Goal: Task Accomplishment & Management: Complete application form

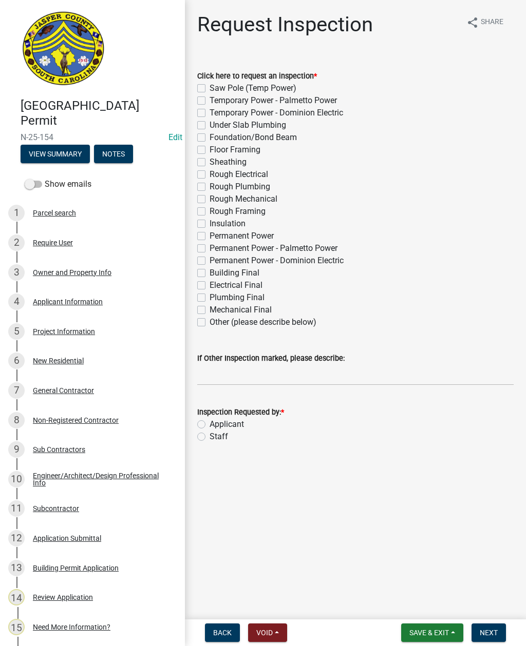
click at [69, 154] on button "View Summary" at bounding box center [55, 154] width 69 height 18
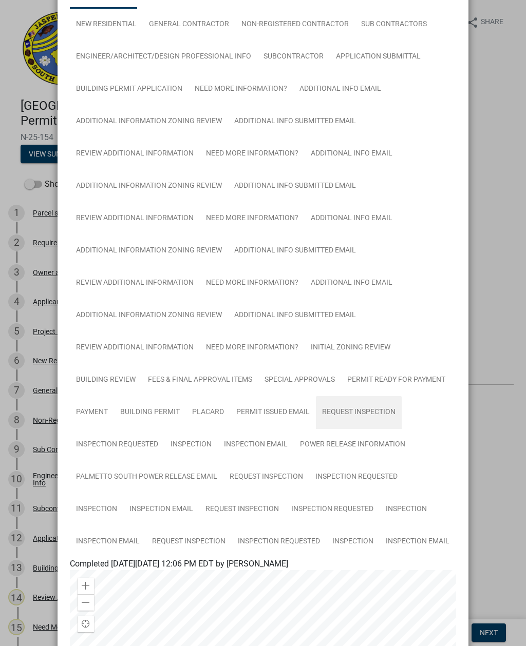
scroll to position [103, 0]
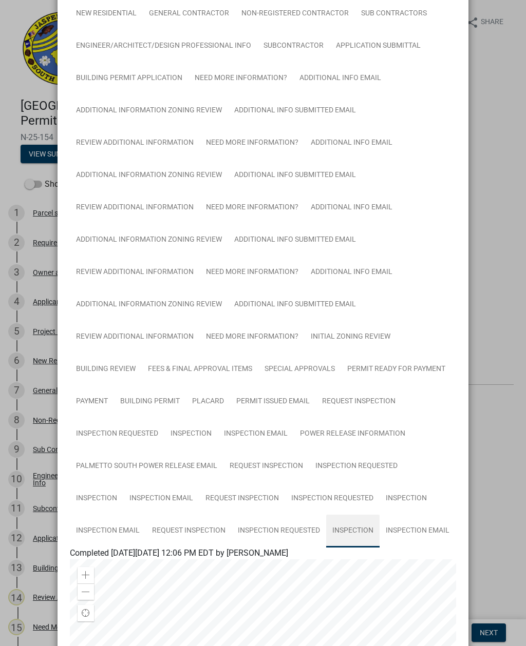
click at [350, 524] on link "Inspection" at bounding box center [352, 531] width 53 height 33
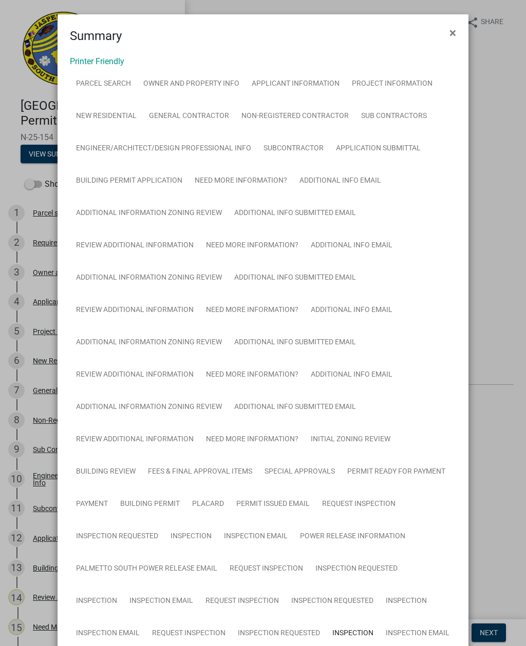
scroll to position [0, 0]
click at [448, 25] on button "×" at bounding box center [452, 32] width 23 height 29
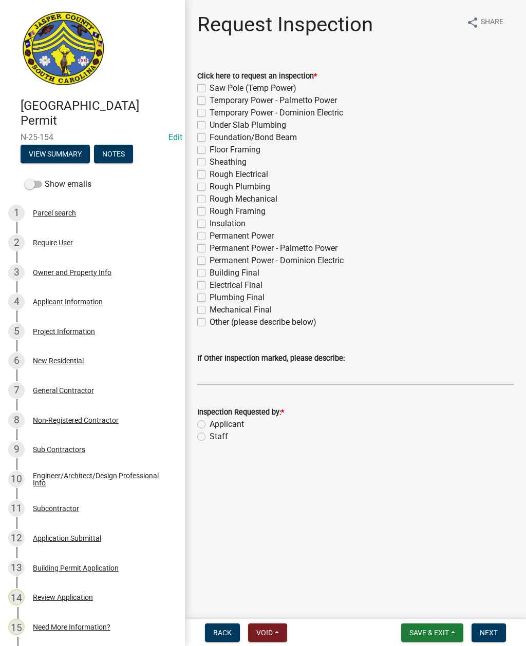
click at [210, 166] on label "Sheathing" at bounding box center [228, 162] width 37 height 12
click at [210, 163] on input "Sheathing" at bounding box center [213, 159] width 7 height 7
checkbox input "true"
checkbox input "false"
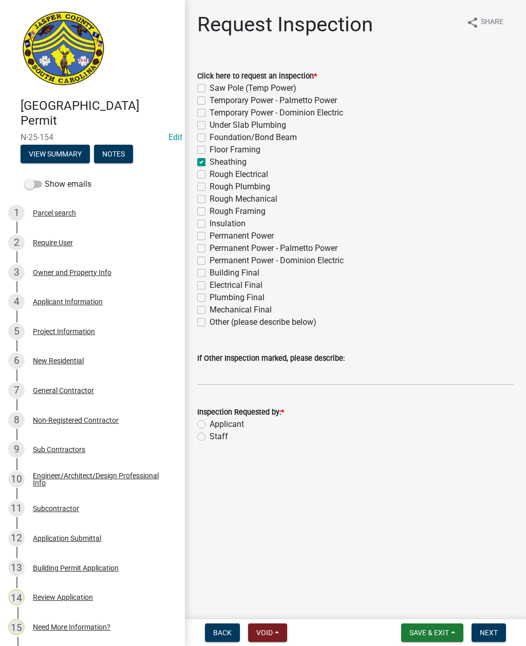
checkbox input "false"
checkbox input "true"
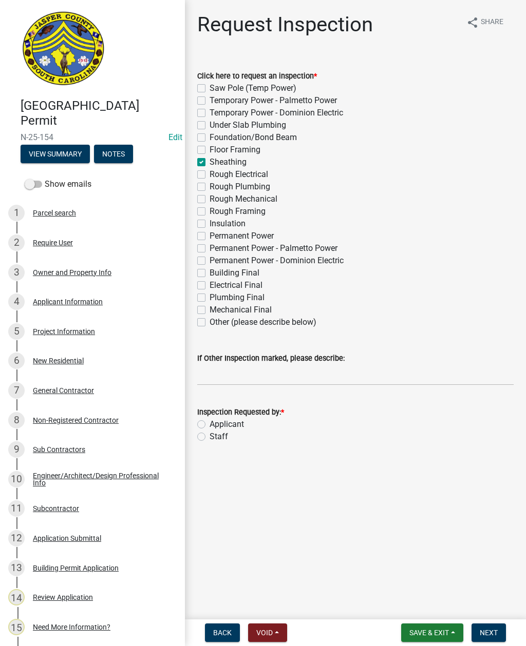
checkbox input "false"
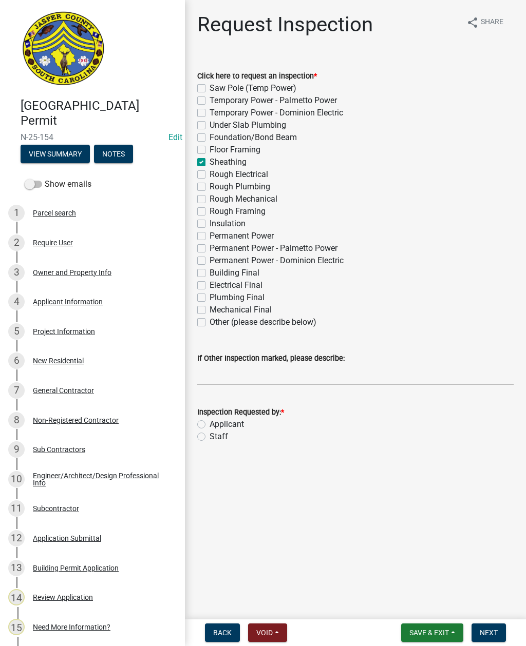
checkbox input "false"
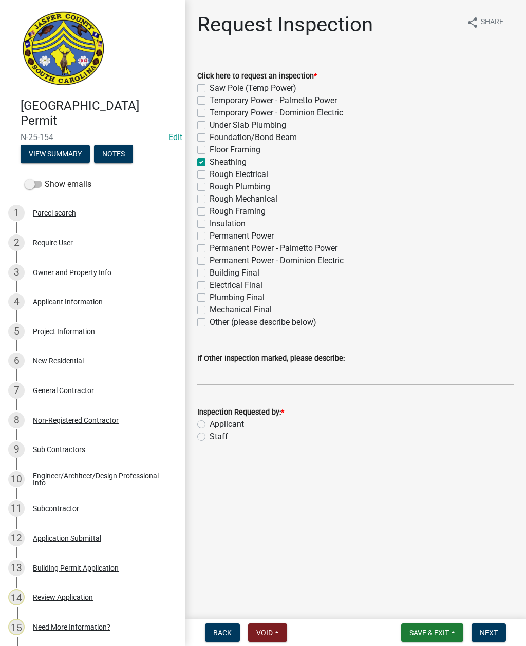
checkbox input "false"
click at [210, 433] on label "Staff" at bounding box center [219, 437] width 18 height 12
click at [210, 433] on input "Staff" at bounding box center [213, 434] width 7 height 7
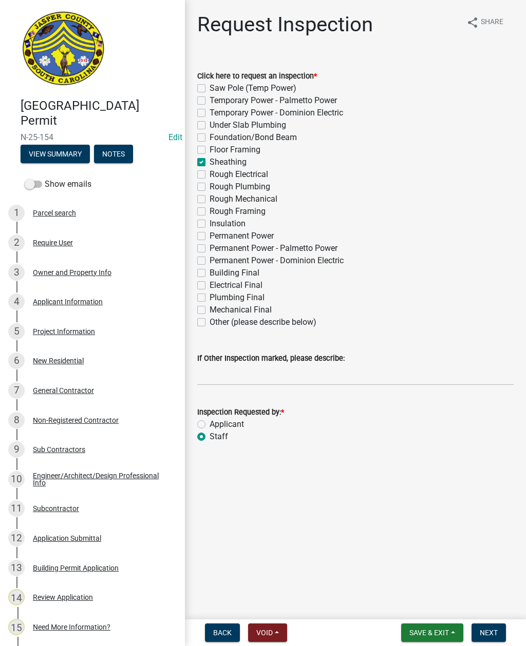
radio input "true"
click at [246, 372] on input "If Other Inspection marked, please describe:" at bounding box center [355, 375] width 316 height 21
type input "Do not add to schedule"
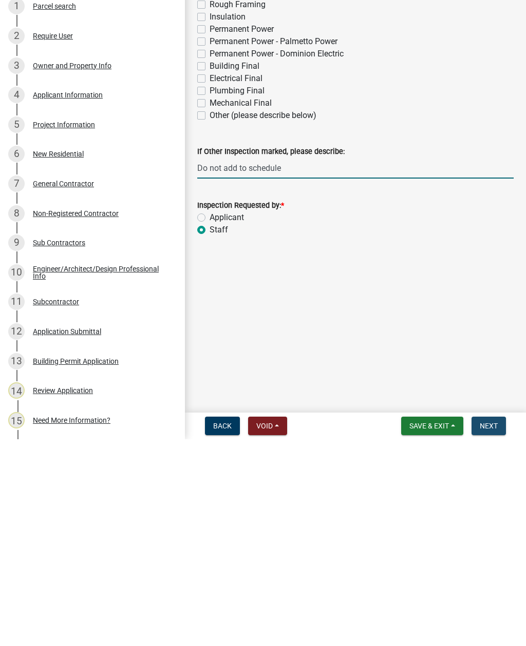
click at [491, 629] on span "Next" at bounding box center [489, 633] width 18 height 8
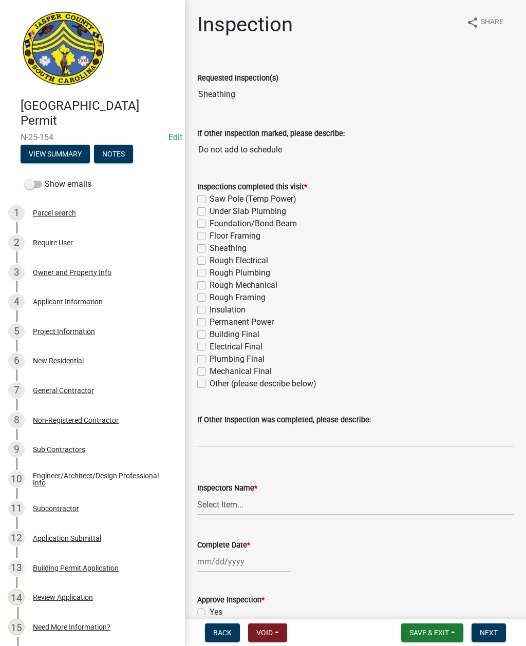
click at [210, 247] on label "Sheathing" at bounding box center [228, 248] width 37 height 12
click at [210, 247] on input "Sheathing" at bounding box center [213, 245] width 7 height 7
checkbox input "true"
checkbox input "false"
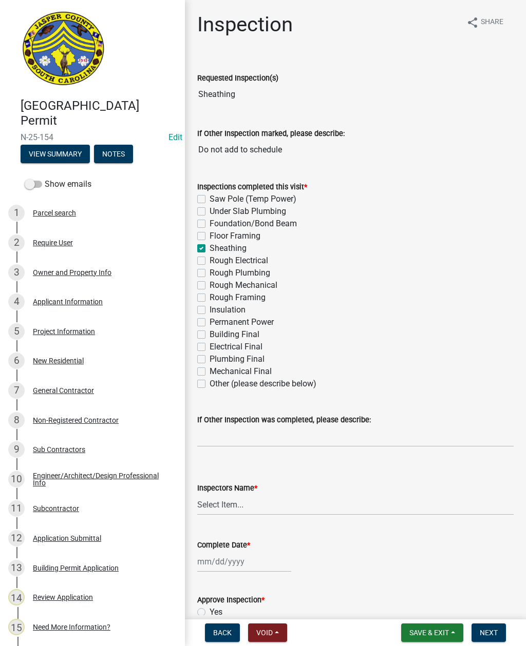
checkbox input "false"
checkbox input "true"
checkbox input "false"
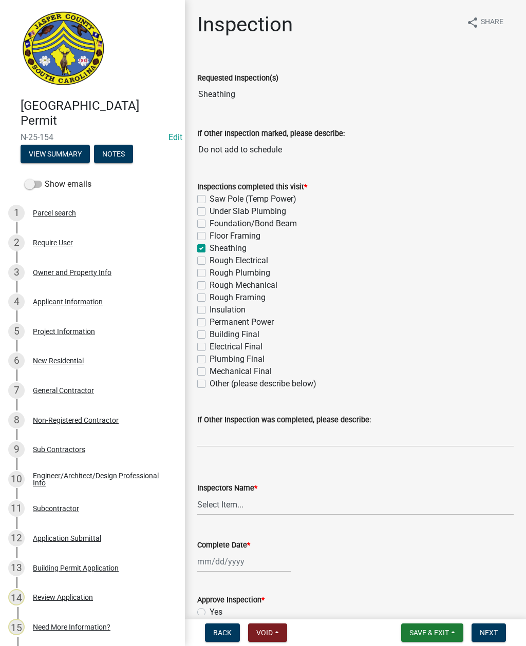
checkbox input "false"
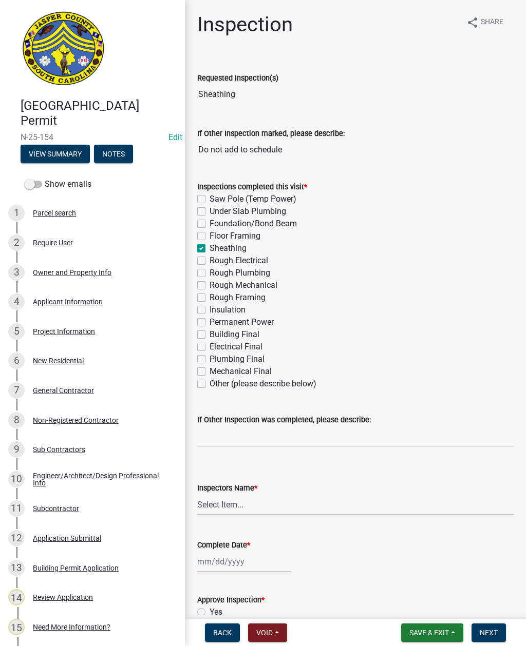
checkbox input "false"
click at [231, 507] on select "Select Item... [EMAIL_ADDRESS][DOMAIN_NAME] ([PERSON_NAME] ) rcampbell ([PERSON…" at bounding box center [355, 504] width 316 height 21
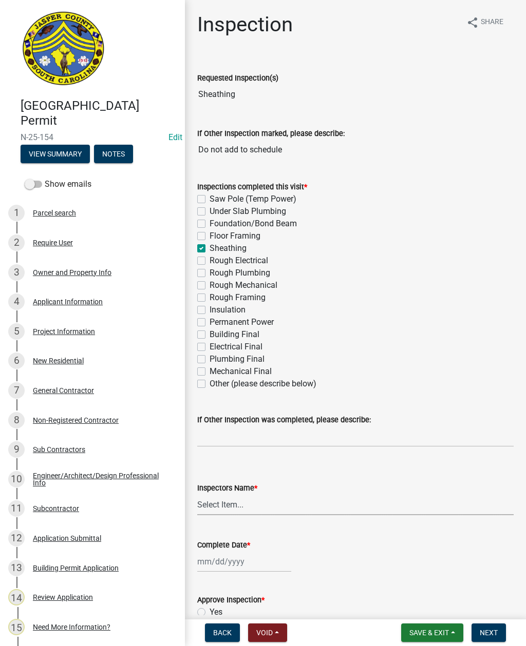
select select "2d9ba1e5-2fdd-4b15-98d0-073dcbeb5880"
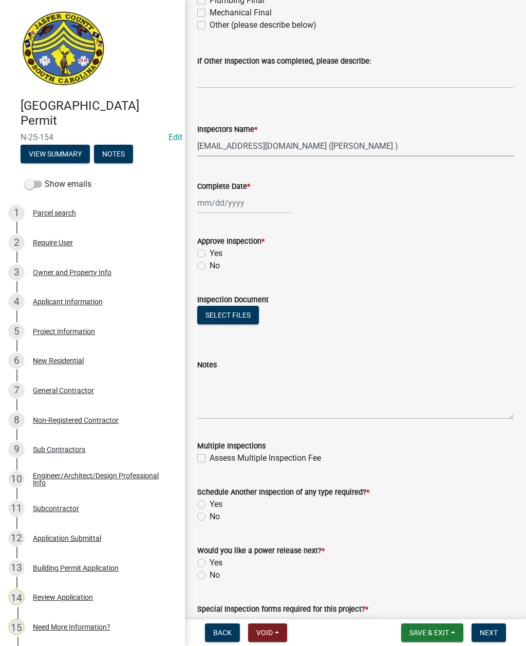
scroll to position [359, 0]
click at [234, 203] on div at bounding box center [244, 202] width 94 height 21
select select "8"
select select "2025"
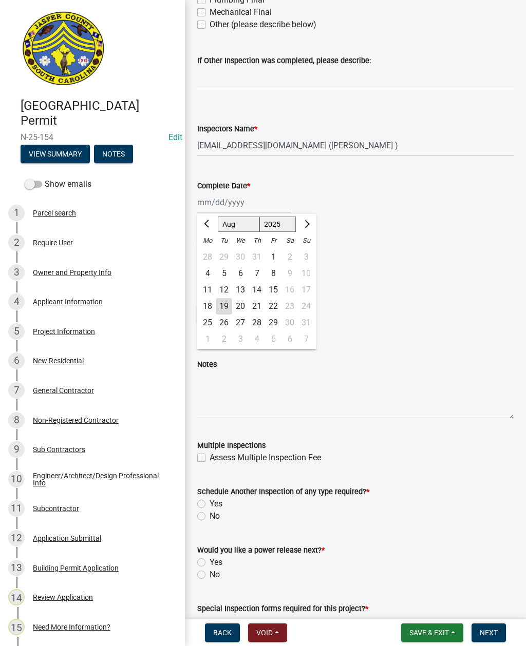
click at [222, 304] on div "19" at bounding box center [224, 306] width 16 height 16
type input "[DATE]"
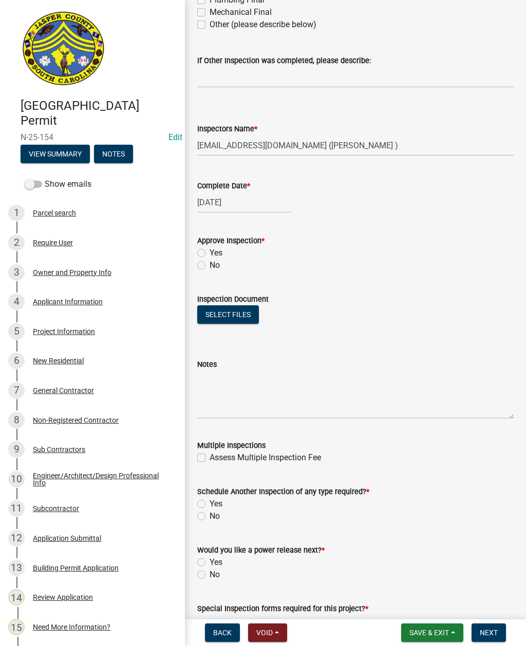
click at [210, 252] on label "Yes" at bounding box center [216, 253] width 13 height 12
click at [210, 252] on input "Yes" at bounding box center [213, 250] width 7 height 7
radio input "true"
click at [210, 501] on label "Yes" at bounding box center [216, 504] width 13 height 12
click at [210, 501] on input "Yes" at bounding box center [213, 501] width 7 height 7
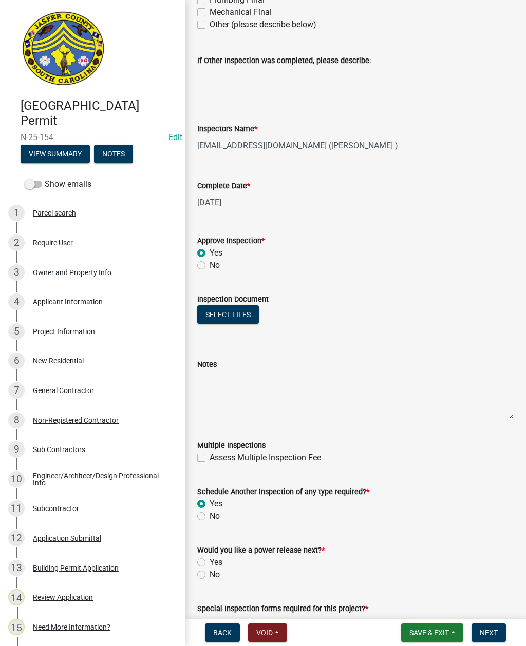
radio input "true"
click at [210, 572] on label "No" at bounding box center [215, 575] width 10 height 12
click at [210, 572] on input "No" at bounding box center [213, 572] width 7 height 7
radio input "true"
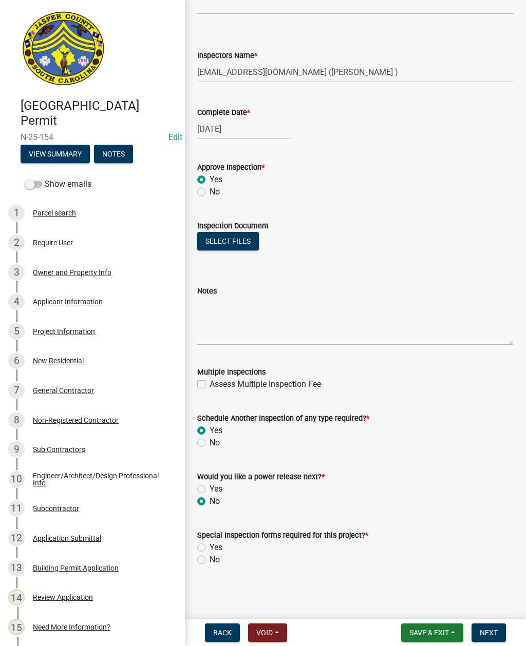
scroll to position [433, 0]
click at [210, 557] on label "No" at bounding box center [215, 560] width 10 height 12
click at [210, 557] on input "No" at bounding box center [213, 557] width 7 height 7
radio input "true"
click at [485, 632] on span "Next" at bounding box center [489, 633] width 18 height 8
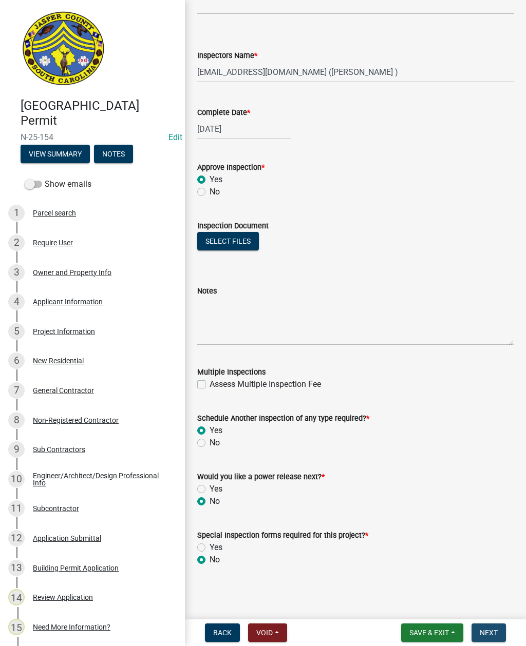
scroll to position [0, 0]
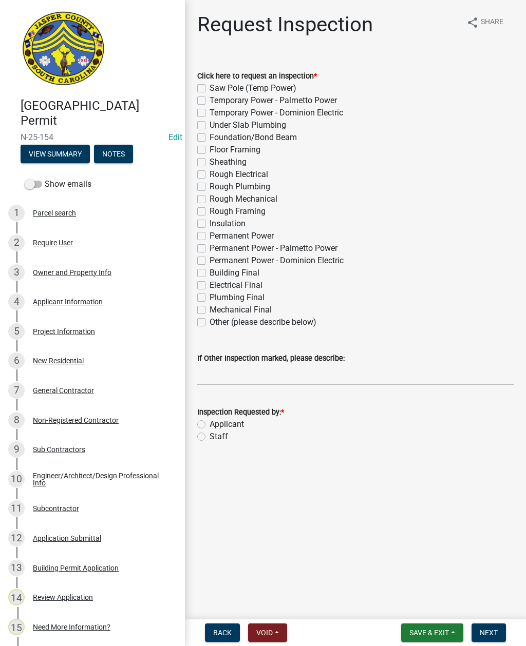
click at [424, 630] on span "Save & Exit" at bounding box center [429, 633] width 40 height 8
click at [417, 602] on button "Save & Exit" at bounding box center [422, 606] width 82 height 25
